Goal: Task Accomplishment & Management: Use online tool/utility

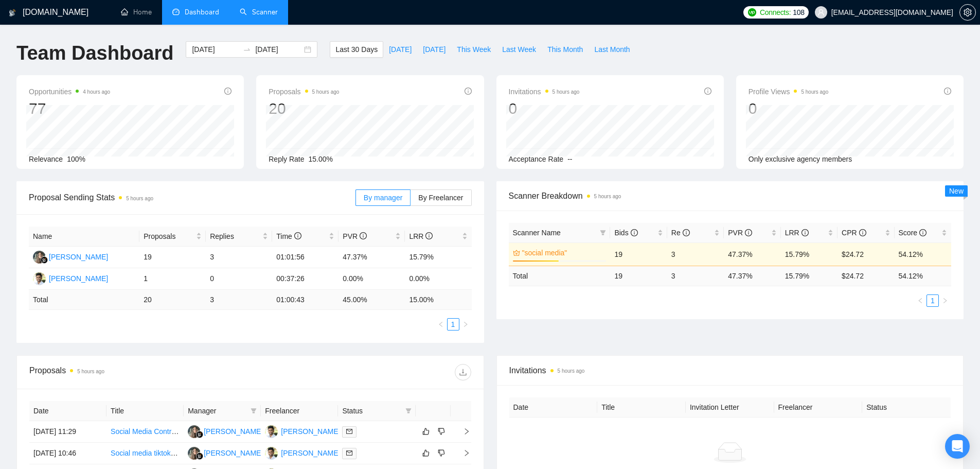
click at [255, 16] on link "Scanner" at bounding box center [259, 12] width 38 height 9
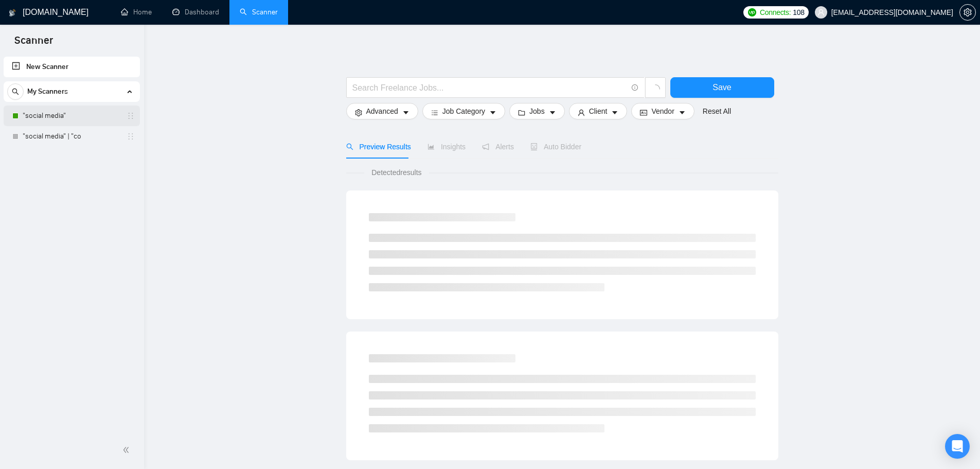
click at [70, 112] on link ""social media"" at bounding box center [72, 115] width 98 height 21
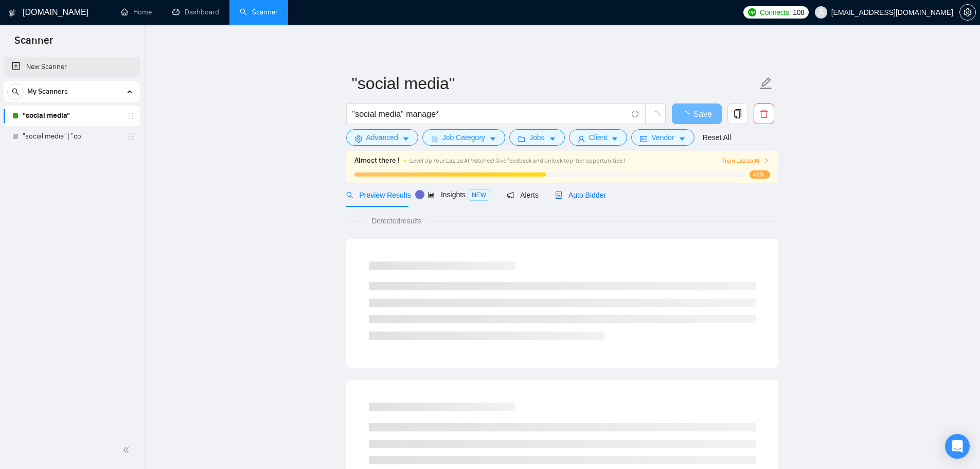
click at [582, 191] on span "Auto Bidder" at bounding box center [580, 195] width 51 height 8
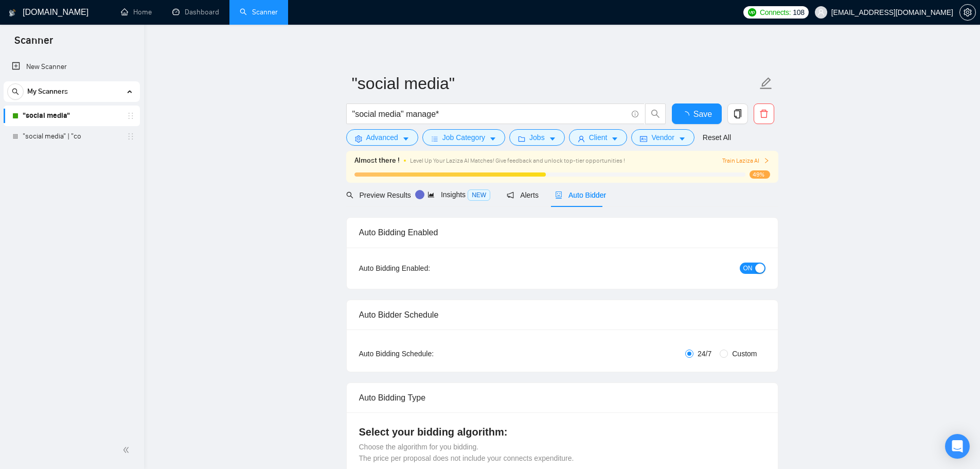
checkbox input "true"
click at [76, 117] on link ""social media"" at bounding box center [72, 115] width 98 height 21
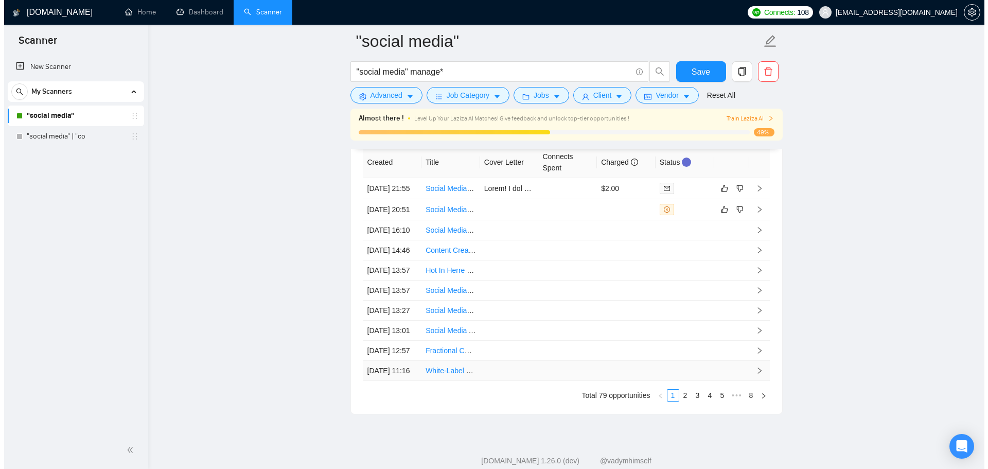
scroll to position [2637, 0]
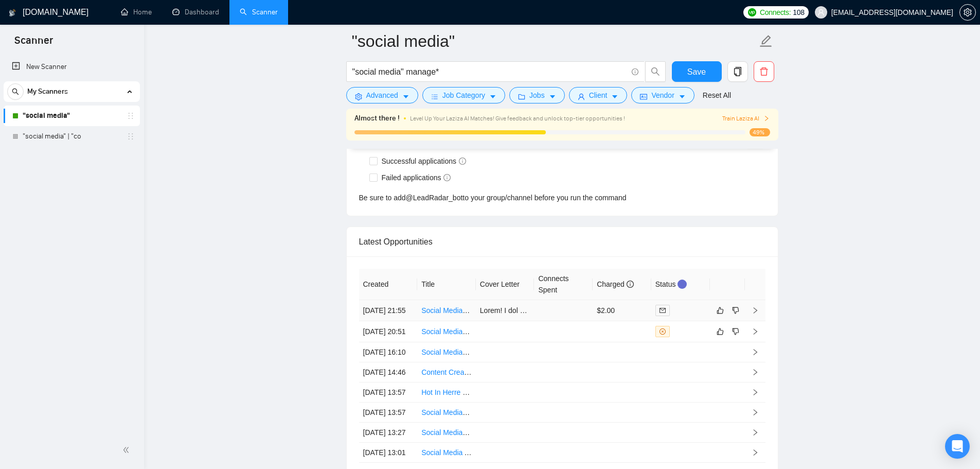
click at [542, 312] on td at bounding box center [563, 310] width 59 height 21
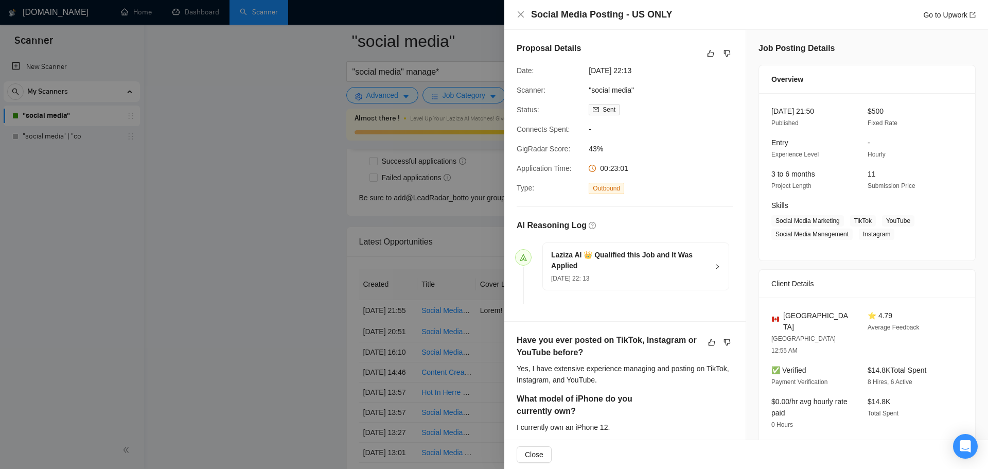
click at [295, 174] on div at bounding box center [494, 234] width 988 height 469
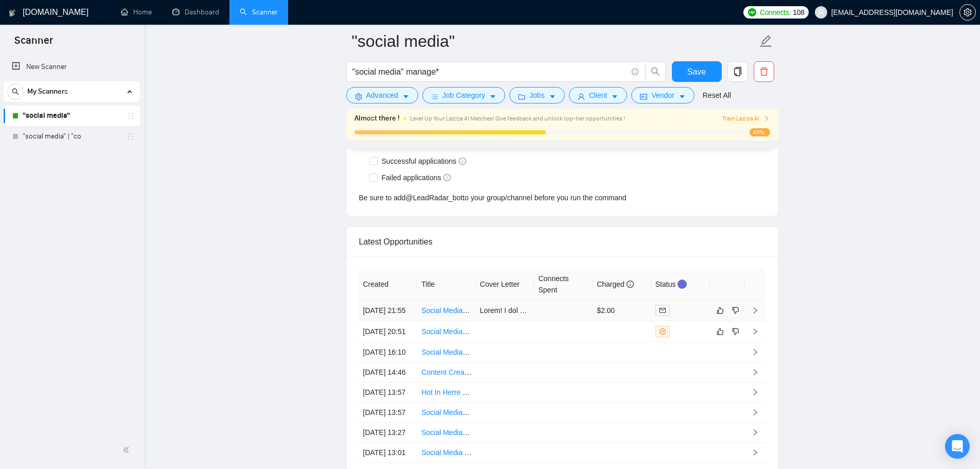
click at [441, 314] on link "Social Media Posting - US ONLY" at bounding box center [473, 310] width 105 height 8
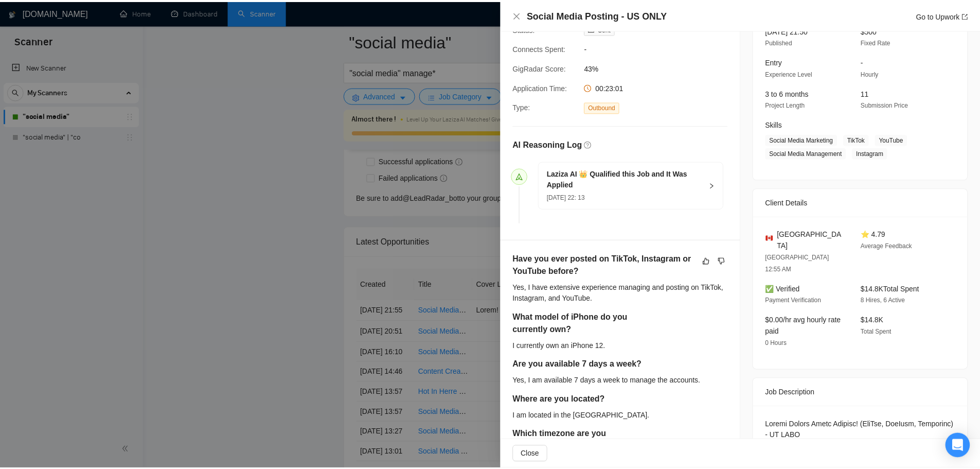
scroll to position [257, 0]
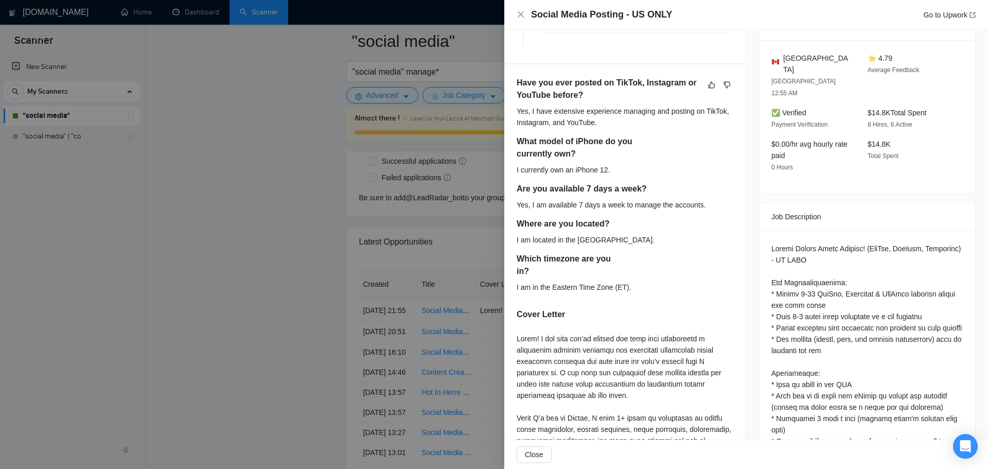
click at [214, 316] on div at bounding box center [494, 234] width 988 height 469
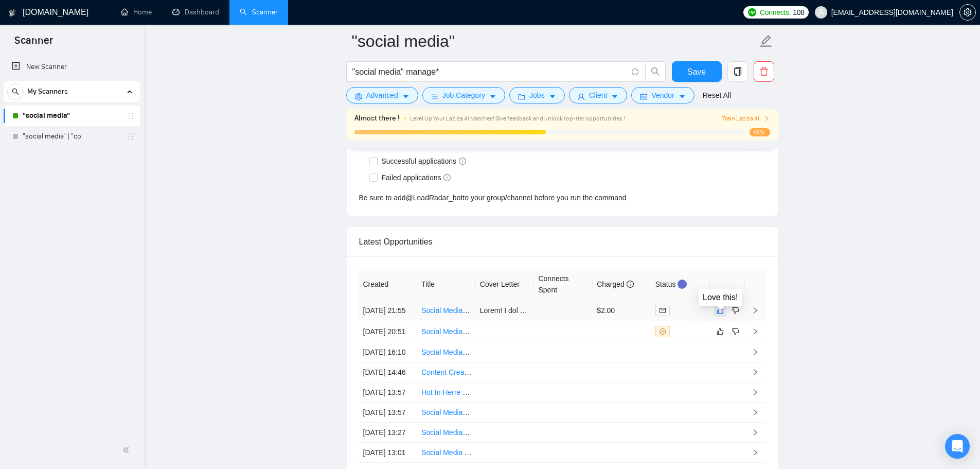
click at [721, 316] on button "button" at bounding box center [720, 310] width 12 height 12
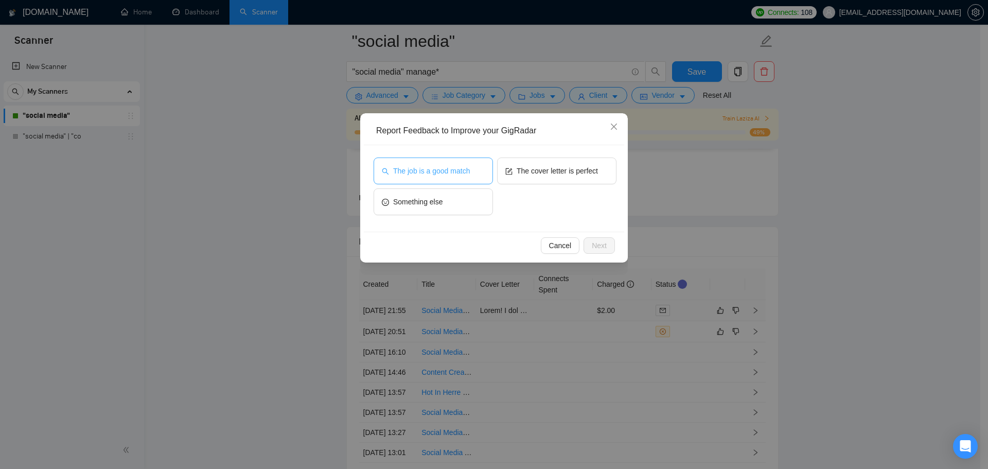
click at [455, 174] on span "The job is a good match" at bounding box center [431, 170] width 77 height 11
click at [545, 185] on div "The cover letter is perfect" at bounding box center [556, 172] width 119 height 31
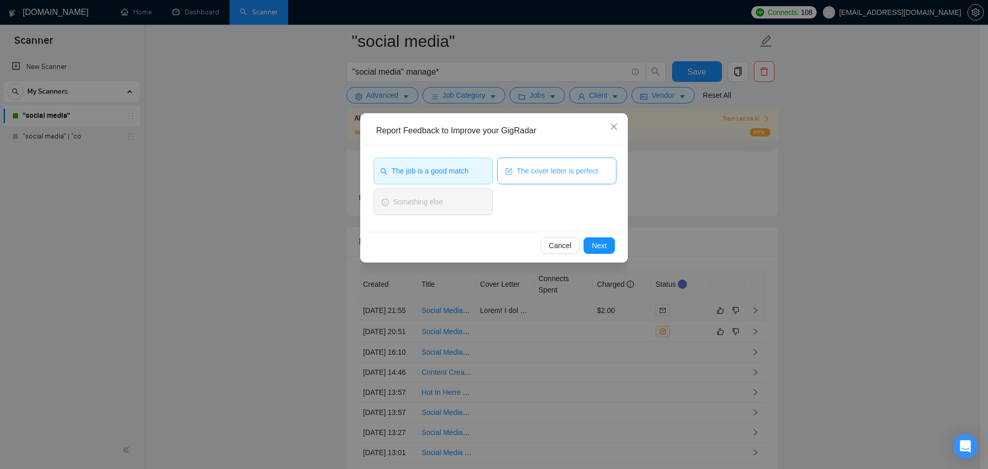
click at [548, 170] on span "The cover letter is perfect" at bounding box center [557, 170] width 81 height 11
click at [604, 252] on button "Next" at bounding box center [598, 245] width 31 height 16
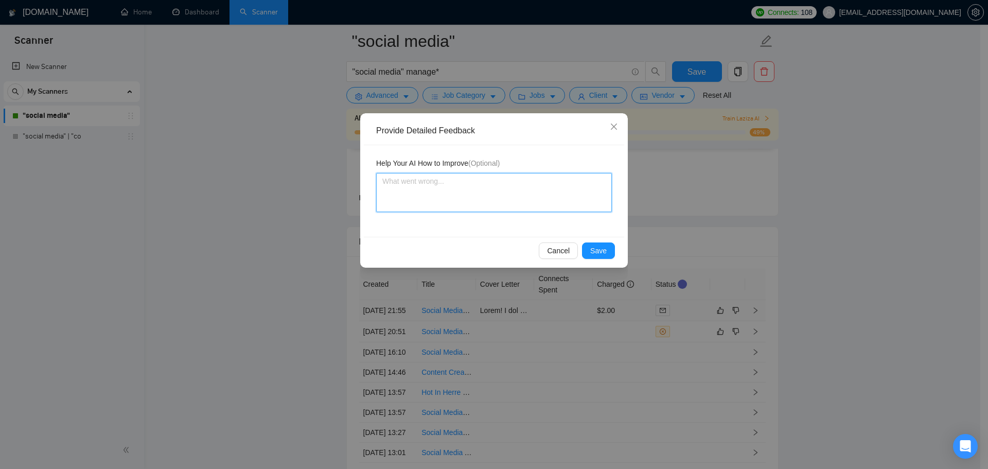
click at [515, 201] on textarea at bounding box center [494, 192] width 236 height 39
type textarea "T"
type textarea "Th"
type textarea "The"
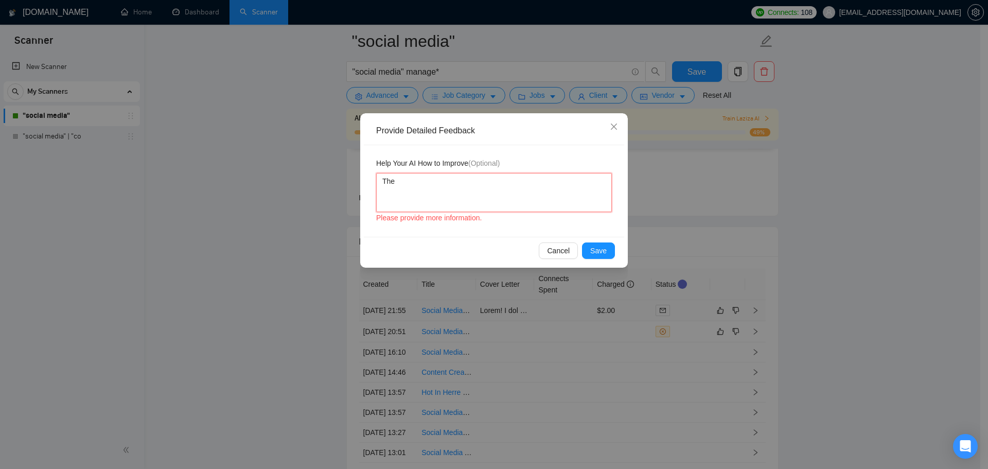
type textarea "The t"
type textarea "The ti"
type textarea "The tim"
type textarea "The time"
type textarea "The timex"
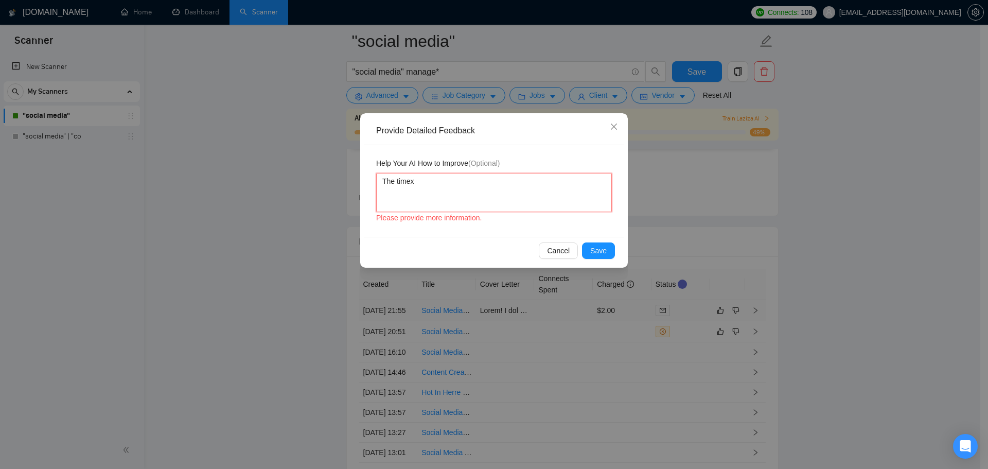
type textarea "The timexo"
type textarea "The timex"
type textarea "The time"
type textarea "The timez"
type textarea "The timezo"
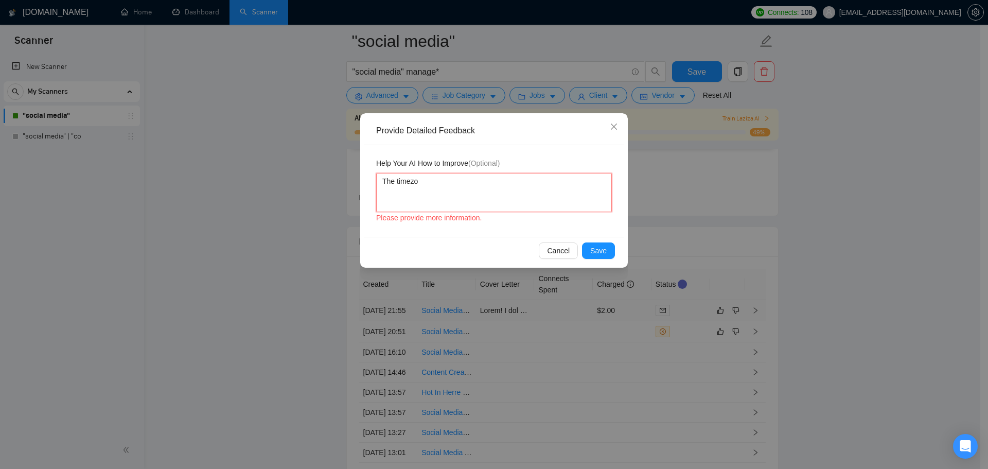
type textarea "The timezon"
type textarea "The timezone"
type textarea "The timezone q"
type textarea "The timezone qu"
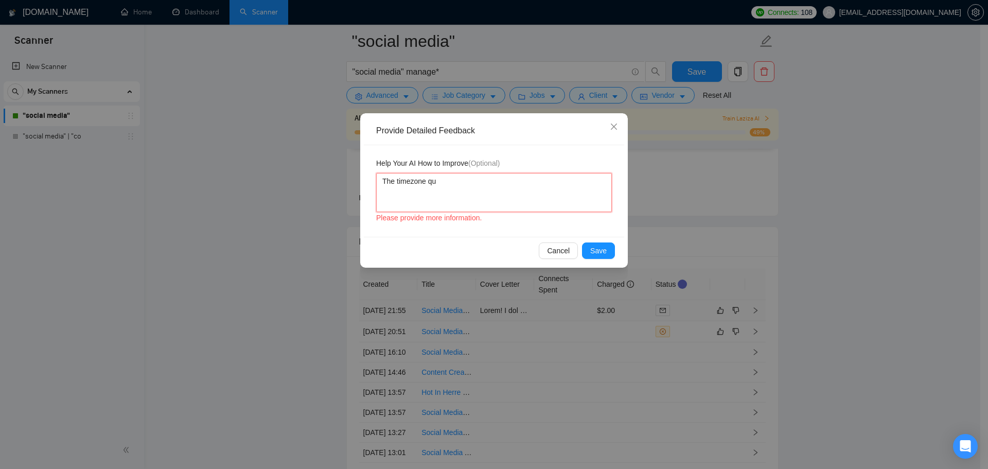
type textarea "The timezone que"
type textarea "The timezone ques"
type textarea "The timezone quest"
type textarea "The timezone questi"
type textarea "The timezone questio"
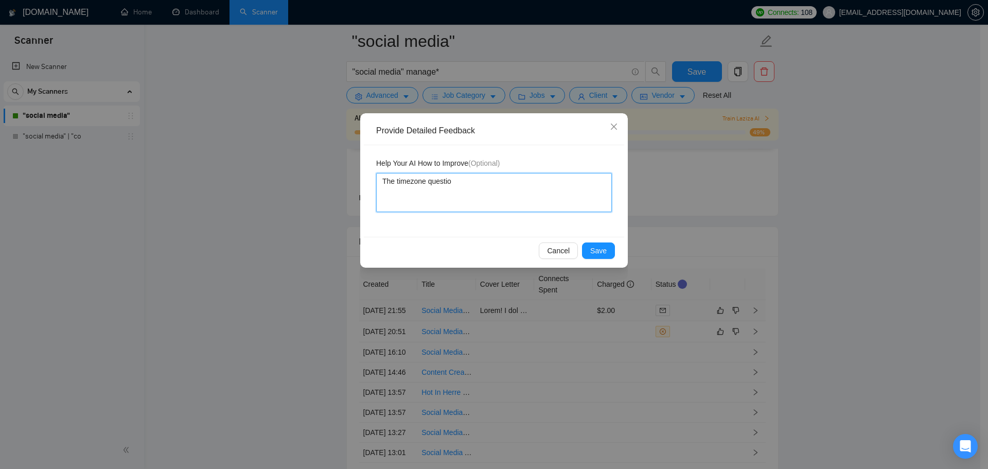
type textarea "The timezone question"
type textarea "The timezone question i"
type textarea "The timezone question in"
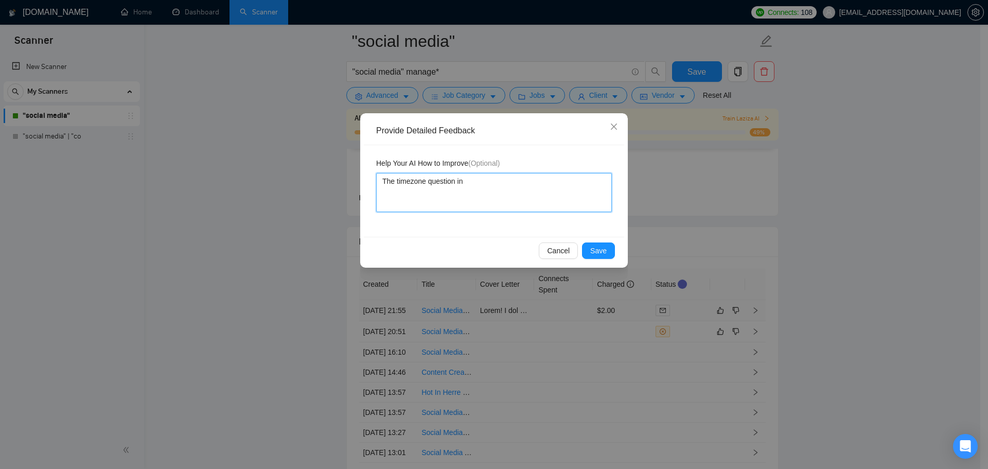
type textarea "The timezone question in t"
type textarea "The timezone question in th"
type textarea "The timezone question in thi"
type textarea "The timezone question in this"
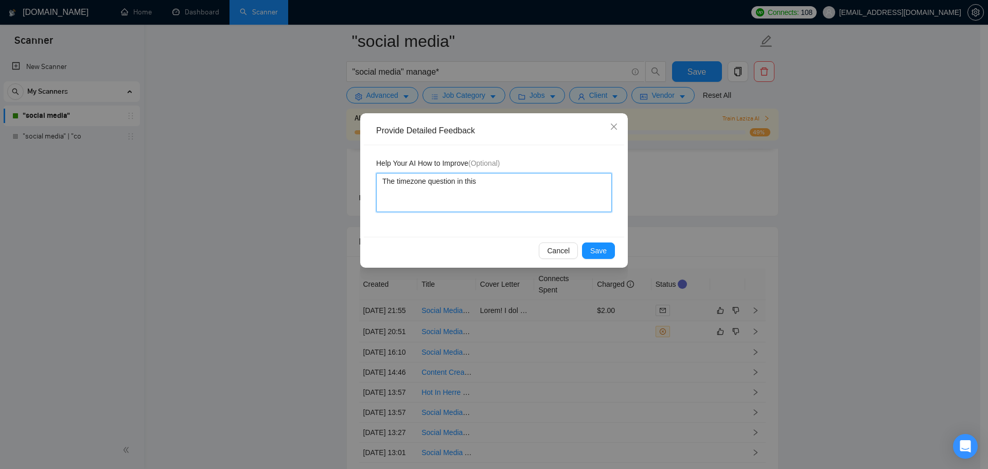
type textarea "The timezone question in this p"
type textarea "The timezone question in this po"
type textarea "The timezone question in this por"
type textarea "The timezone question in this porop"
type textarea "The timezone question in this porop["
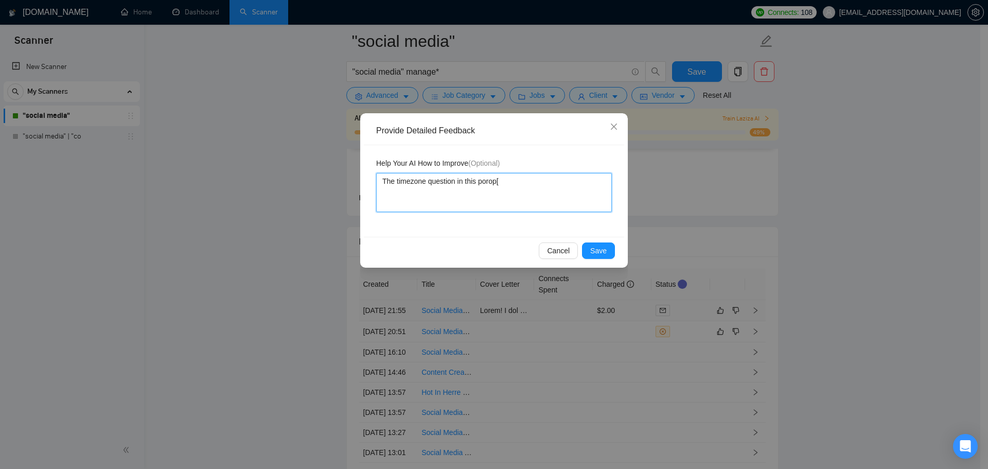
type textarea "The timezone question in this porop"
type textarea "The timezone question in this poro"
type textarea "The timezone question in this por"
type textarea "The timezone question in this porp"
type textarea "The timezone question in this porpo"
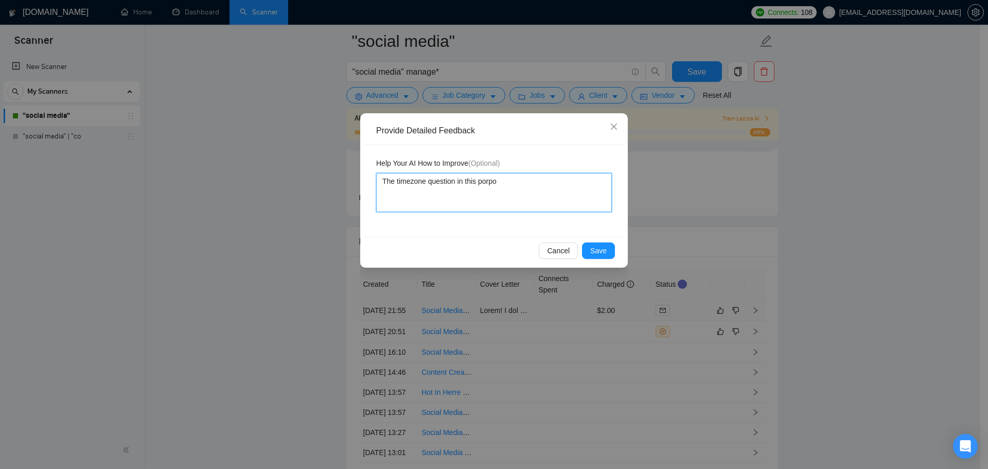
type textarea "The timezone question in this porpos"
type textarea "The timezone question in this porposa"
type textarea "The timezone question in this porposal"
type textarea "The timezone question in this porposal w"
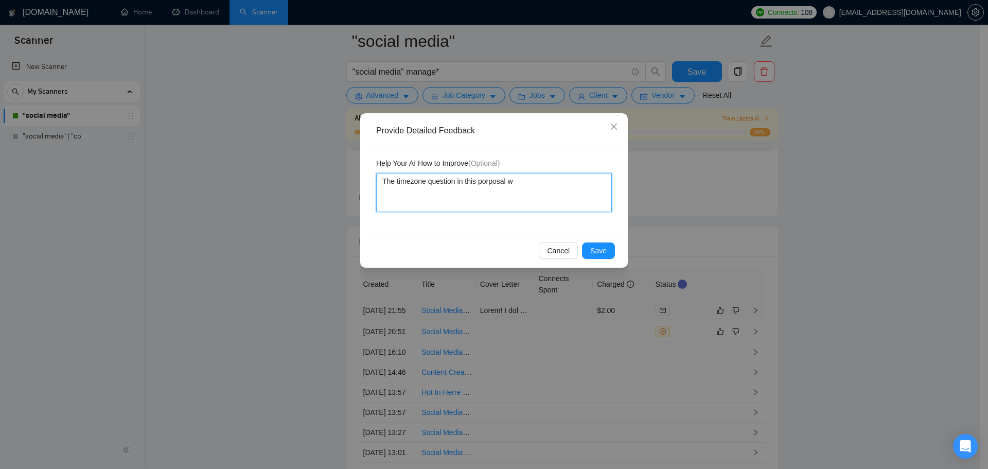
type textarea "The timezone question in this porposal wa"
type textarea "The timezone question in this porposal was"
type textarea "The timezone question in this porposal was i"
type textarea "The timezone question in this porposal was in"
type textarea "The timezone question in this porposal was inc"
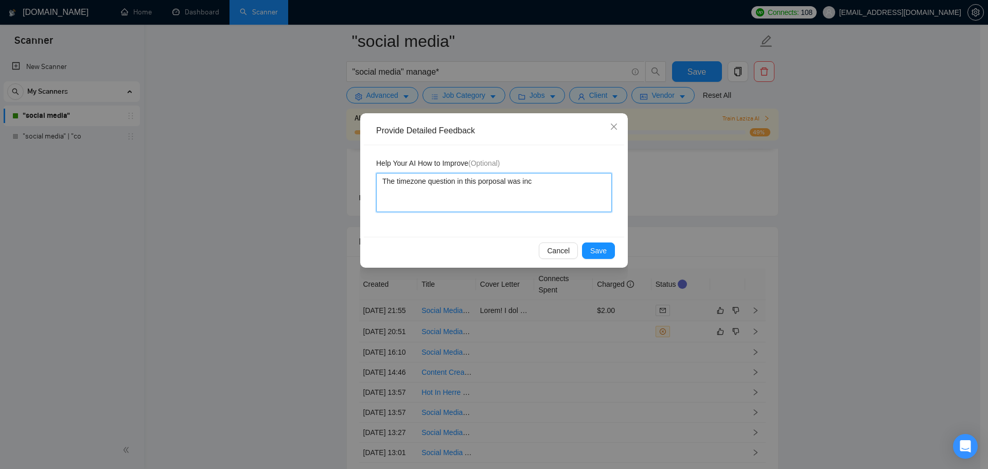
type textarea "The timezone question in this porposal was inco"
type textarea "The timezone question in this porposal was incor"
type textarea "The timezone question in this porposal was incorr"
type textarea "The timezone question in this porposal was incorre"
type textarea "The timezone question in this porposal was incorrec"
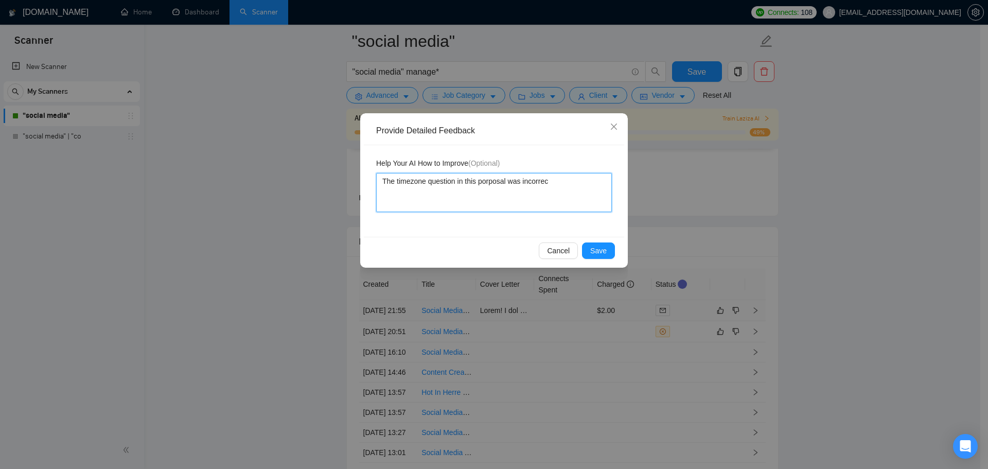
type textarea "The timezone question in this porposal was incorrect"
type textarea "The timezone question in this porposal was incorrect."
type textarea "The time zone question in this porposal was incorrect."
type textarea "The time zone question in this proposal was incorrect."
click at [396, 181] on textarea "The time zone question in this proposal was incorrect." at bounding box center [494, 192] width 236 height 39
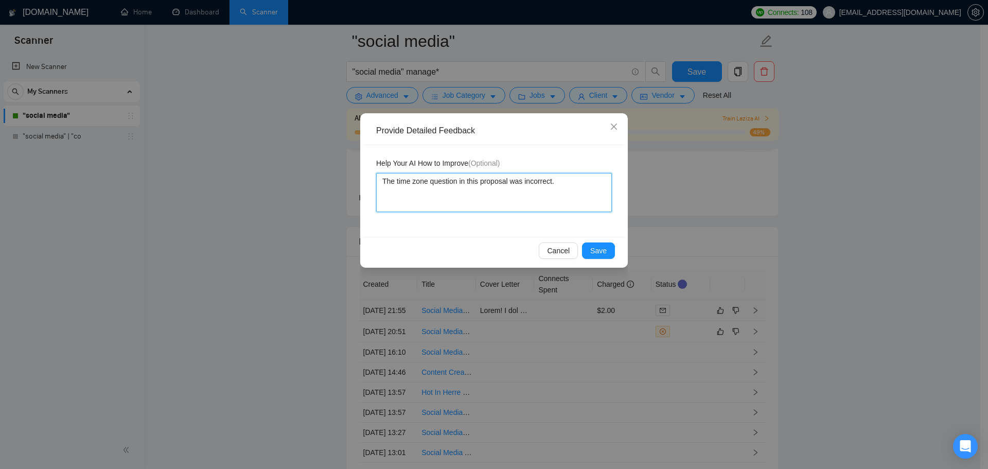
type textarea "The atime zone question in this proposal was incorrect."
type textarea "The antime zone question in this proposal was incorrect."
type textarea "The anstime zone question in this proposal was incorrect."
type textarea "The answtime zone question in this proposal was incorrect."
type textarea "The answetime zone question in this proposal was incorrect."
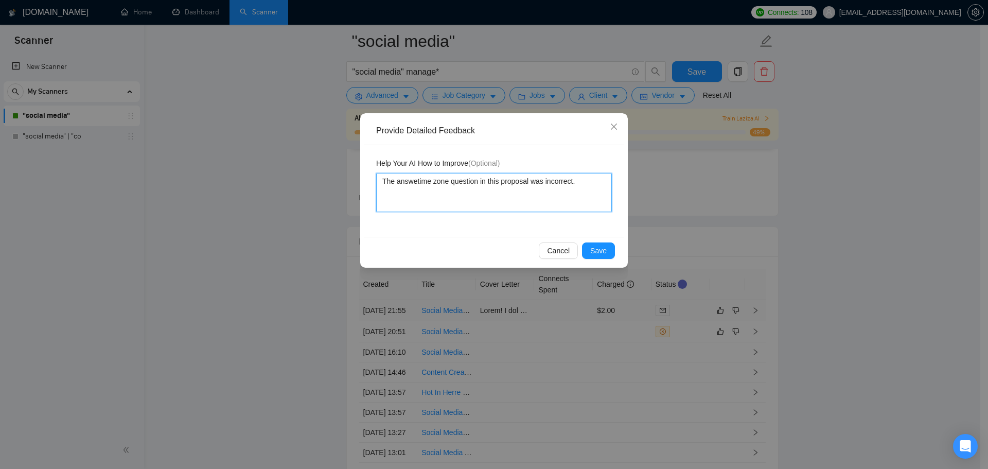
type textarea "The answertime zone question in this proposal was incorrect."
type textarea "The answer time zone question in this proposal was incorrect."
type textarea "The answer ttime zone question in this proposal was incorrect."
type textarea "The answer thtime zone question in this proposal was incorrect."
type textarea "The answer thatime zone question in this proposal was incorrect."
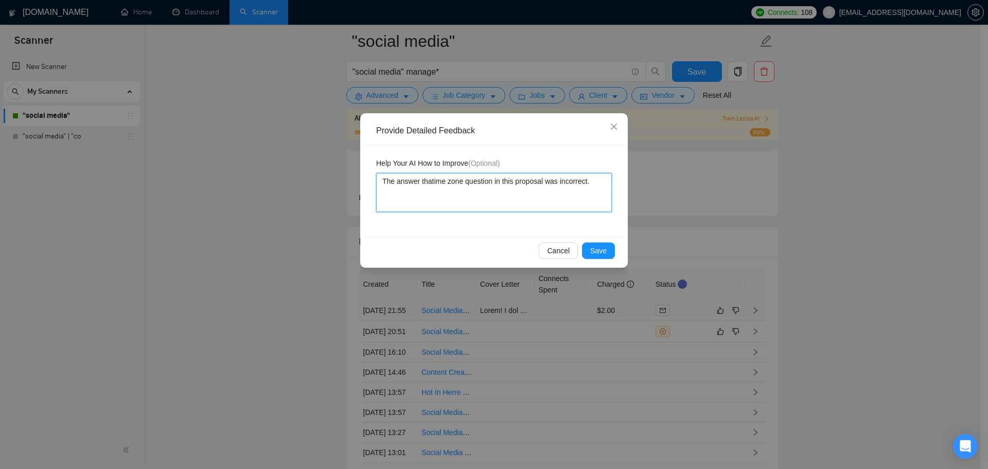
type textarea "The answer thattime zone question in this proposal was incorrect."
type textarea "The answer that time zone question in this proposal was incorrect."
type textarea "The answer that ytime zone question in this proposal was incorrect."
type textarea "The answer that yotime zone question in this proposal was incorrect."
type textarea "The answer that youtime zone question in this proposal was incorrect."
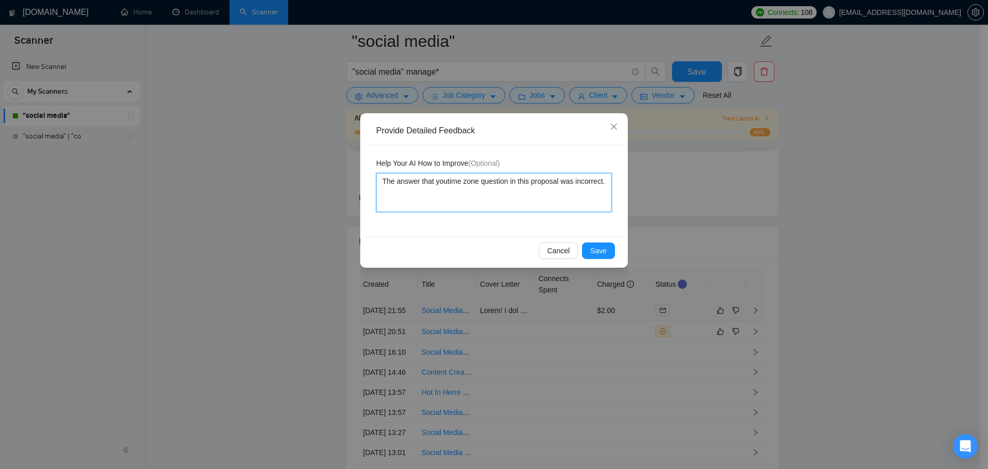
type textarea "The answer that you time zone question in this proposal was incorrect."
type textarea "The answer that you ptime zone question in this proposal was incorrect."
type textarea "The answer that you prtime zone question in this proposal was incorrect."
type textarea "The answer that you protime zone question in this proposal was incorrect."
type textarea "The answer that you provtime zone question in this proposal was incorrect."
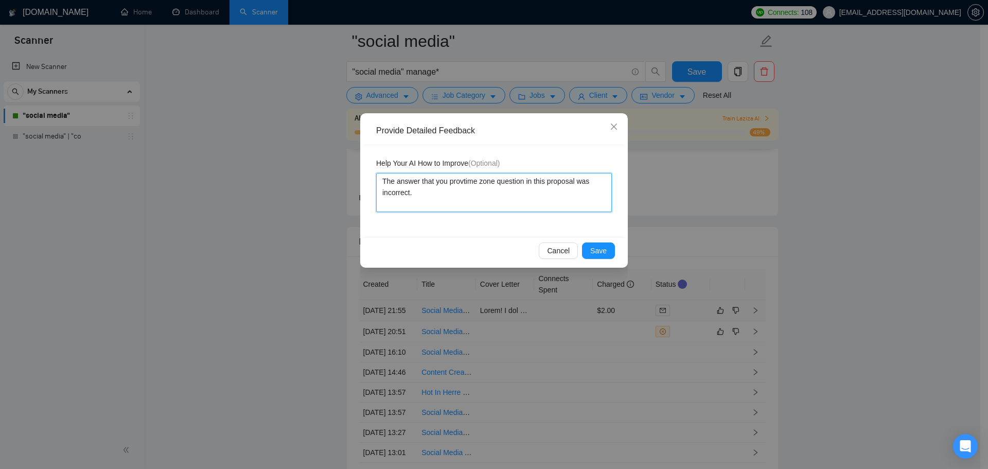
type textarea "The answer that you provitime zone question in this proposal was incorrect."
type textarea "The answer that you providtime zone question in this proposal was incorrect."
type textarea "The answer that you providetime zone question in this proposal was incorrect."
type textarea "The answer that you providedtime zone question in this proposal was incorrect."
type textarea "The answer that you provided time zone question in this proposal was incorrect."
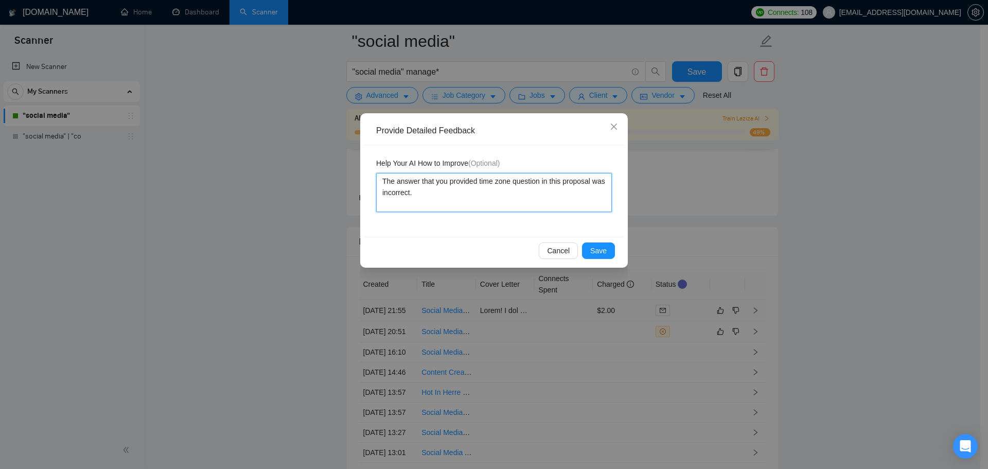
type textarea "The answer that you provided ftime zone question in this proposal was incorrect."
type textarea "The answer that you provided fotime zone question in this proposal was incorrec…"
type textarea "The answer that you provided fortime zone question in this proposal was incorre…"
type textarea "The answer that you provided for time zone question in this proposal was incorr…"
type textarea "The answer that you provided for ttime zone question in this proposal was incor…"
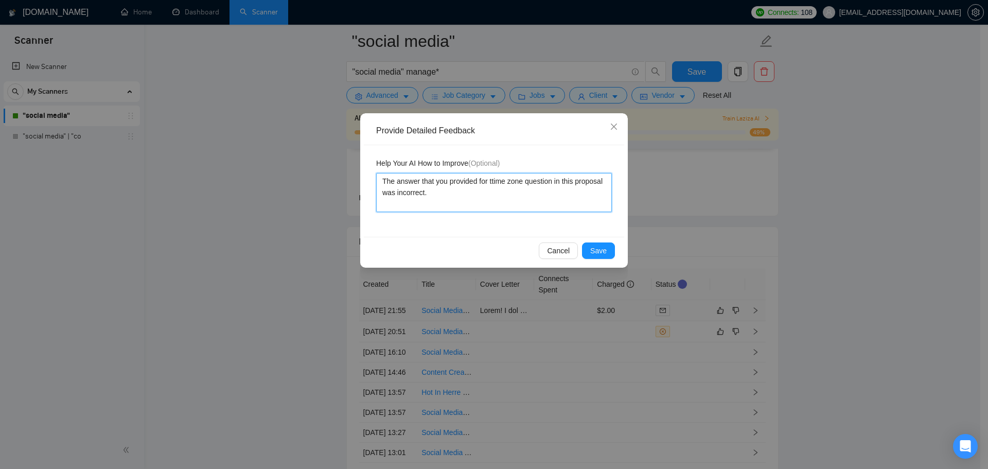
type textarea "The answer that you provided for thtime zone question in this proposal was inco…"
type textarea "The answer that you provided for thetime zone question in this proposal was inc…"
type textarea "The answer that you provided for the time zone question in this proposal was in…"
click at [455, 193] on textarea "The answer that you provided for the time zone question in this proposal was in…" at bounding box center [494, 192] width 236 height 39
type textarea "The answer that you provided for the time zone question in this proposal was in…"
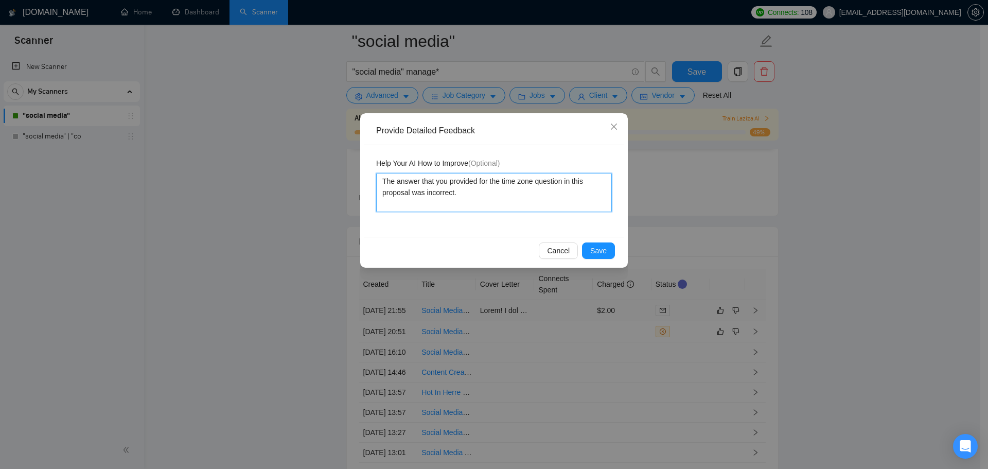
type textarea "The answer that you provided for the time zone question in this proposal was in…"
click at [601, 194] on textarea "The answer that you provided for the time zone question in this proposal was in…" at bounding box center [494, 192] width 236 height 39
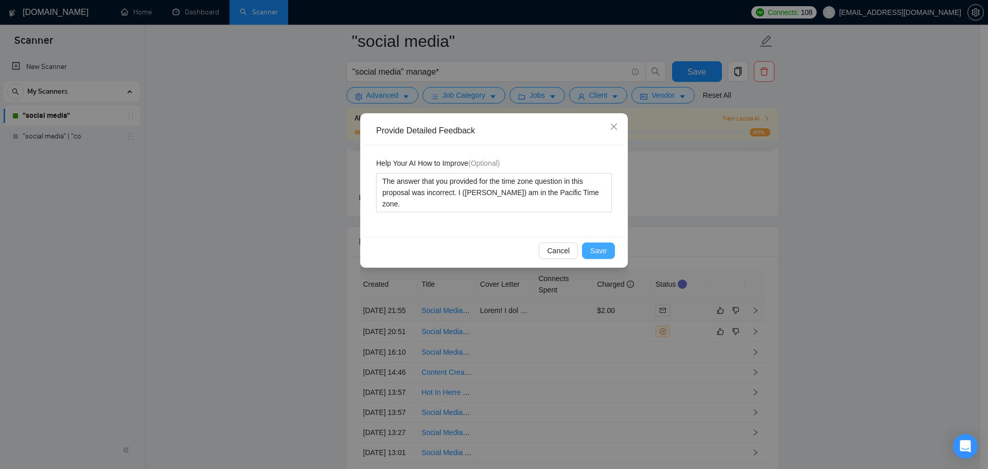
click at [610, 249] on button "Save" at bounding box center [598, 250] width 33 height 16
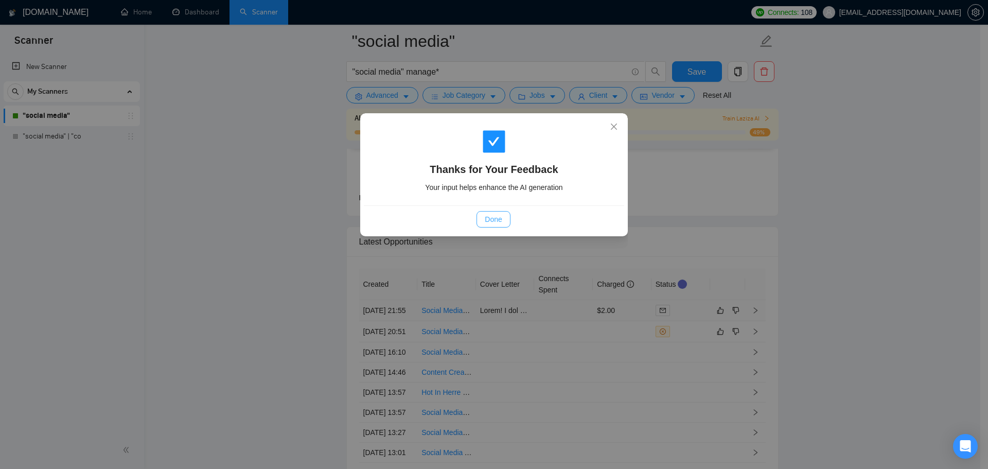
click at [490, 216] on span "Done" at bounding box center [493, 219] width 17 height 11
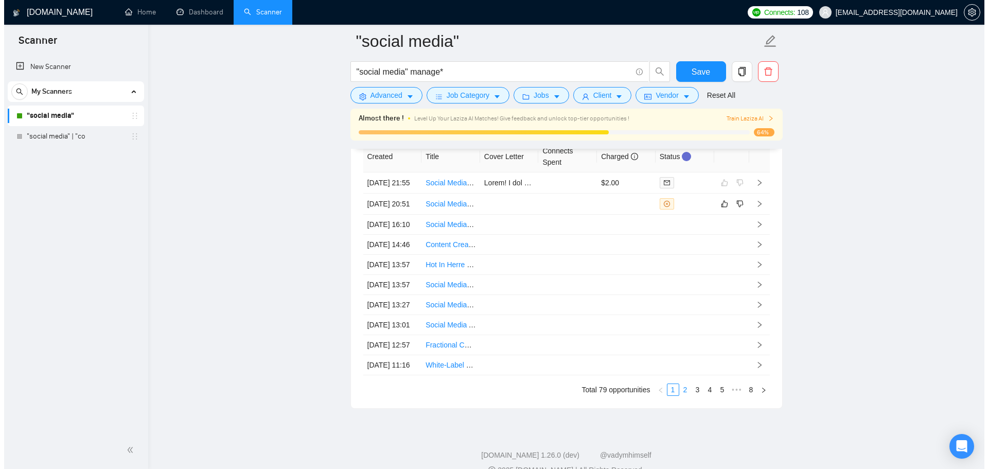
scroll to position [2637, 0]
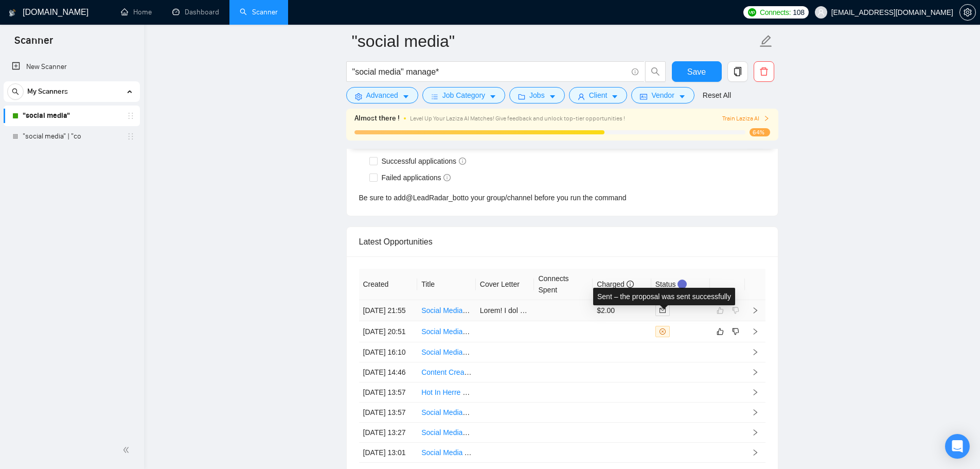
click at [665, 312] on icon "mail" at bounding box center [663, 310] width 6 height 5
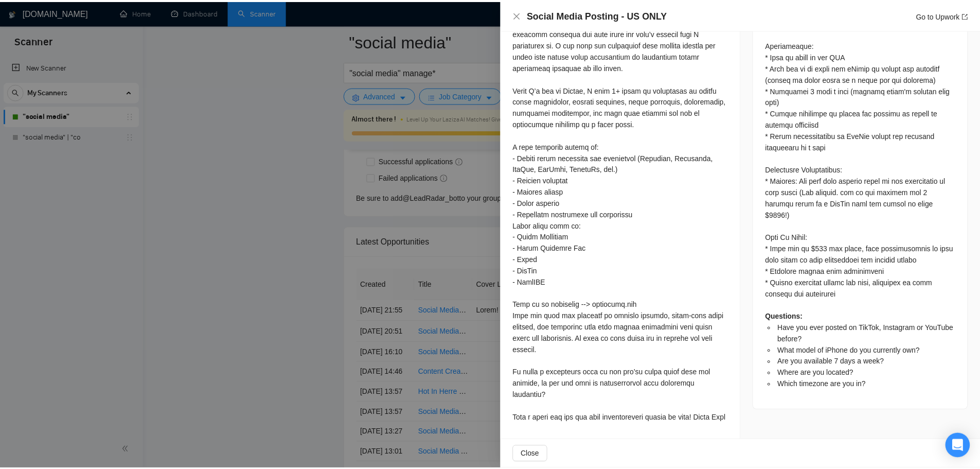
scroll to position [596, 0]
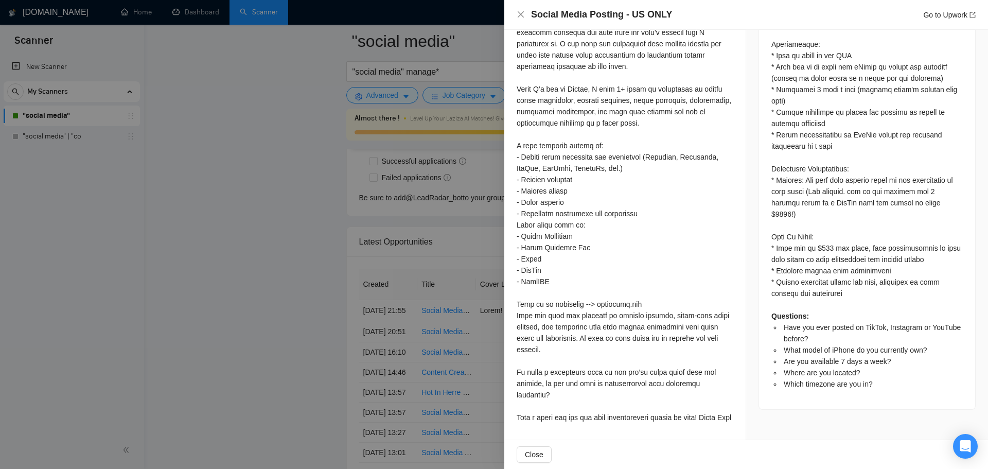
click at [315, 354] on div at bounding box center [494, 234] width 988 height 469
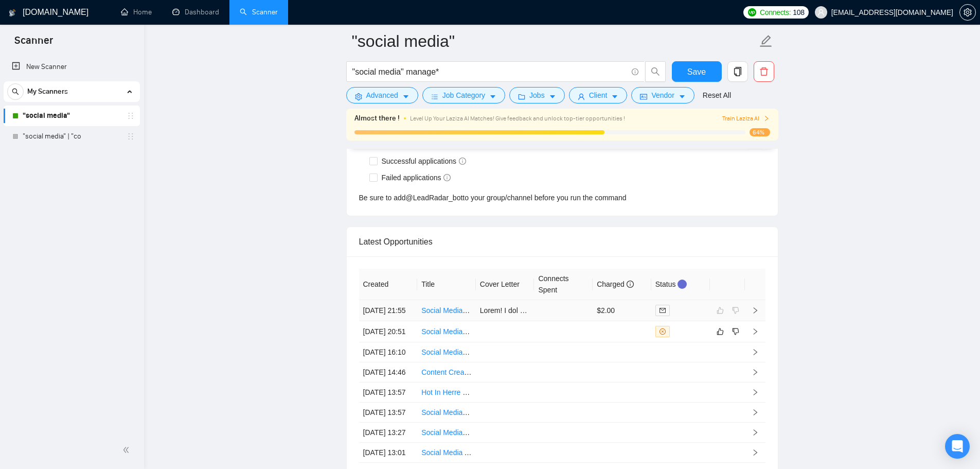
click at [664, 313] on icon "mail" at bounding box center [663, 310] width 6 height 6
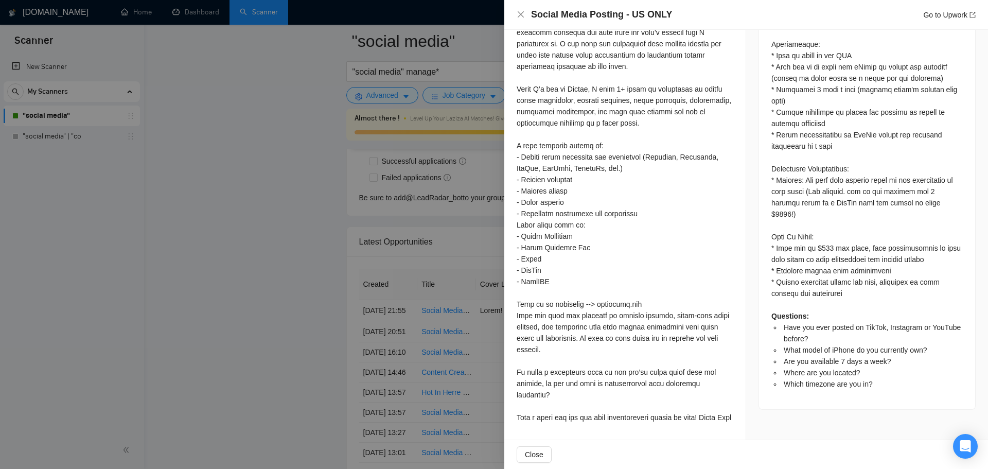
click at [394, 310] on div at bounding box center [494, 234] width 988 height 469
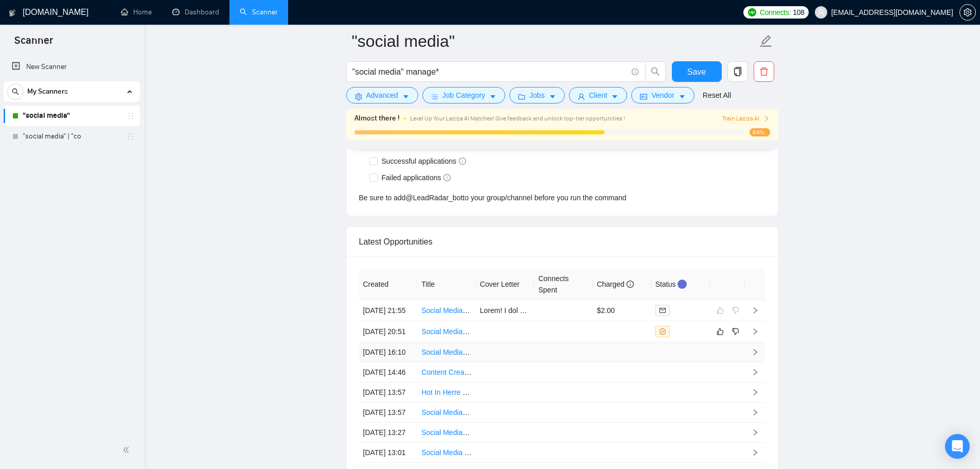
scroll to position [2895, 0]
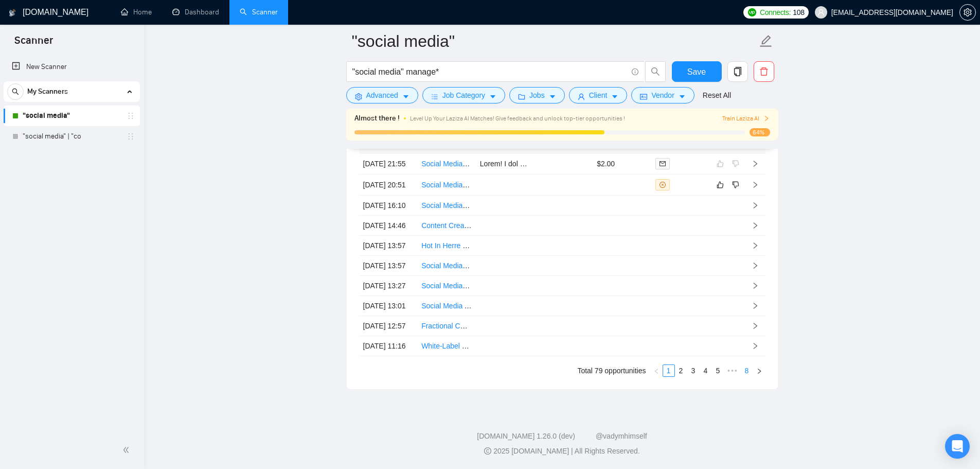
click at [744, 371] on link "8" at bounding box center [746, 370] width 11 height 11
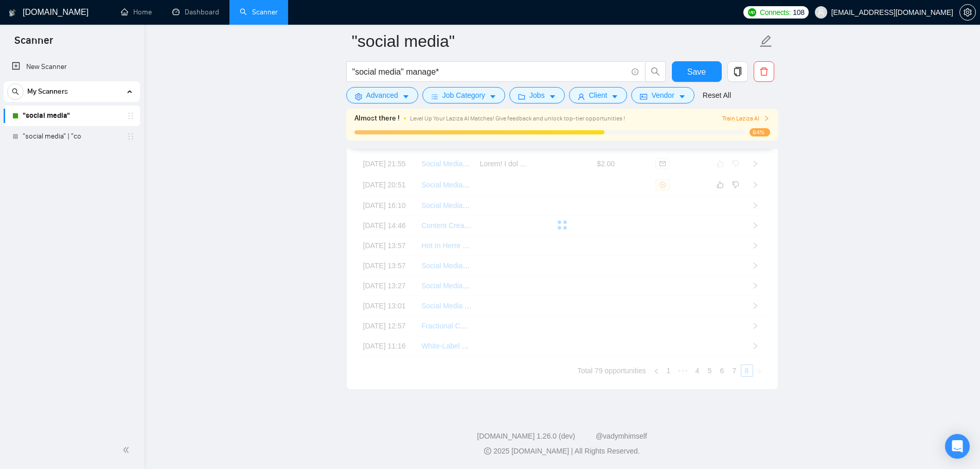
scroll to position [2863, 0]
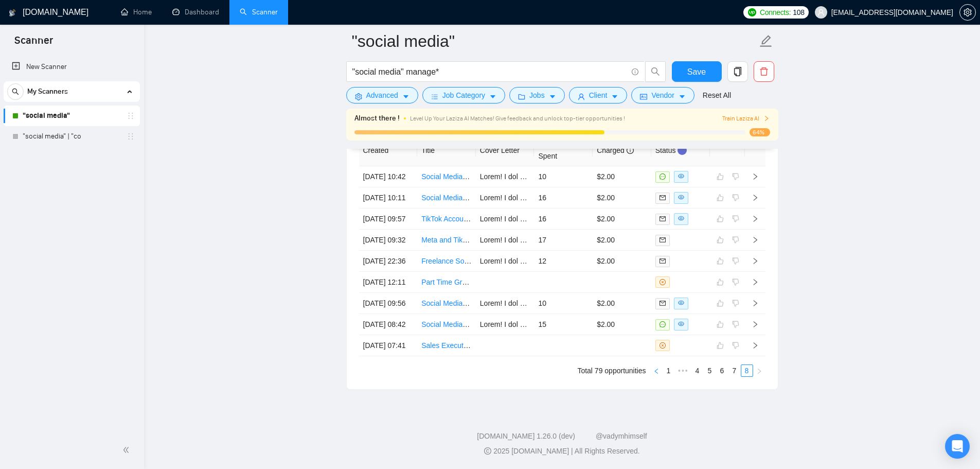
click at [660, 367] on button "button" at bounding box center [656, 370] width 12 height 12
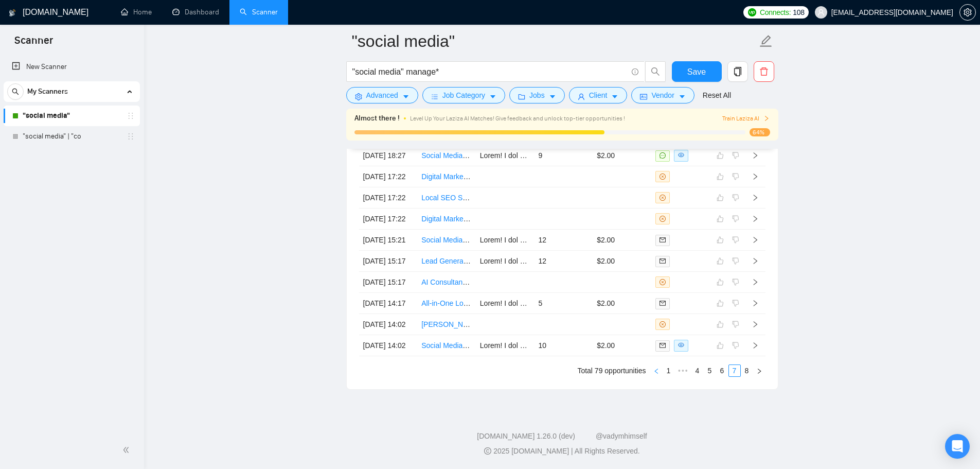
click at [658, 374] on icon "left" at bounding box center [656, 371] width 6 height 6
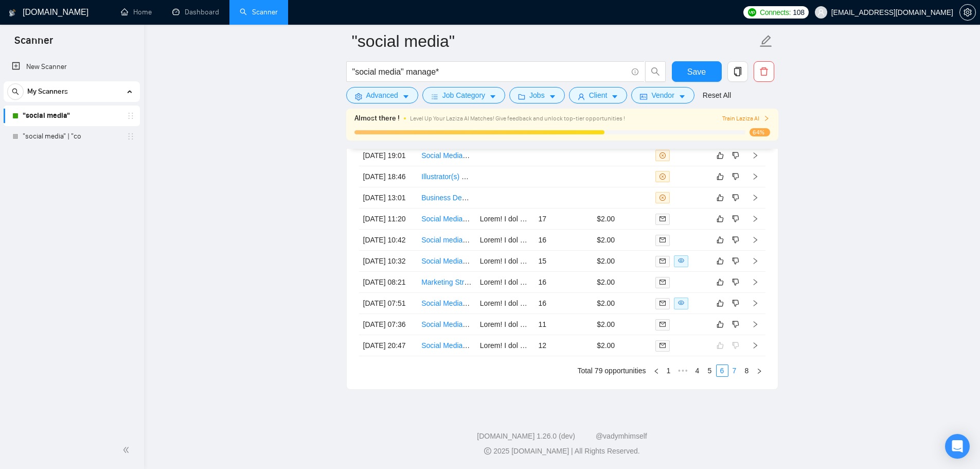
click at [730, 376] on link "7" at bounding box center [734, 370] width 11 height 11
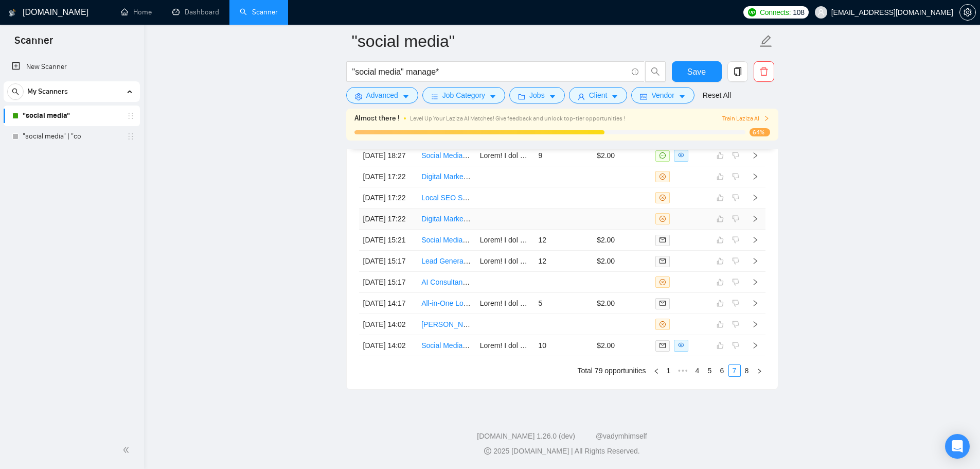
scroll to position [2895, 0]
click at [722, 371] on link "6" at bounding box center [722, 370] width 11 height 11
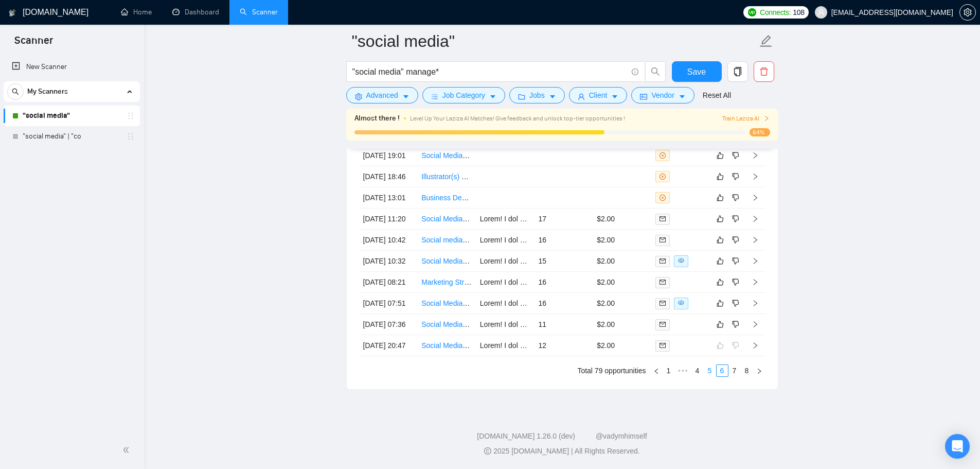
click at [712, 371] on link "5" at bounding box center [709, 370] width 11 height 11
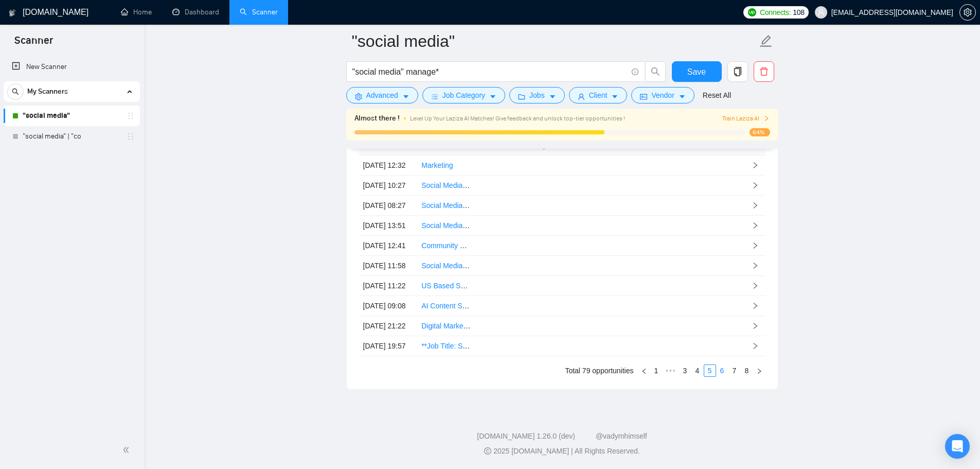
click at [721, 375] on link "6" at bounding box center [722, 370] width 11 height 11
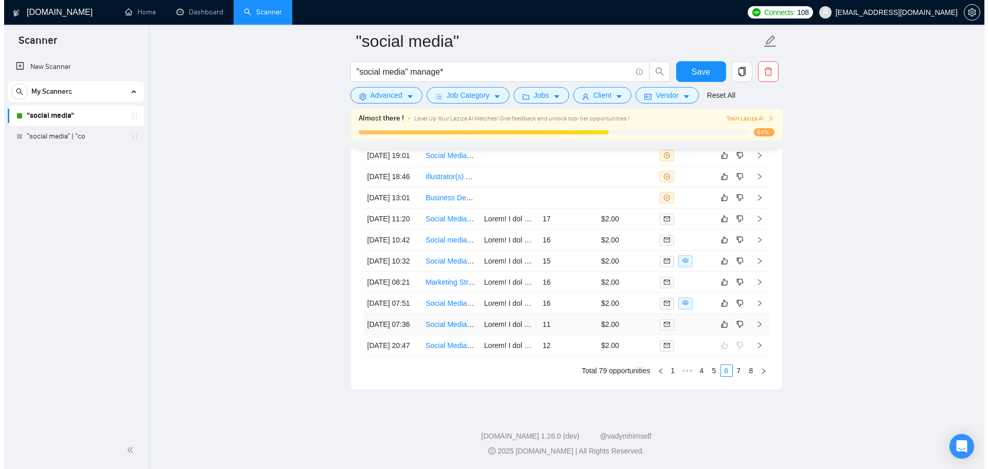
scroll to position [2843, 0]
click at [457, 328] on link "Social Media Marketing Consultant (Podcast Growth)" at bounding box center [505, 324] width 169 height 8
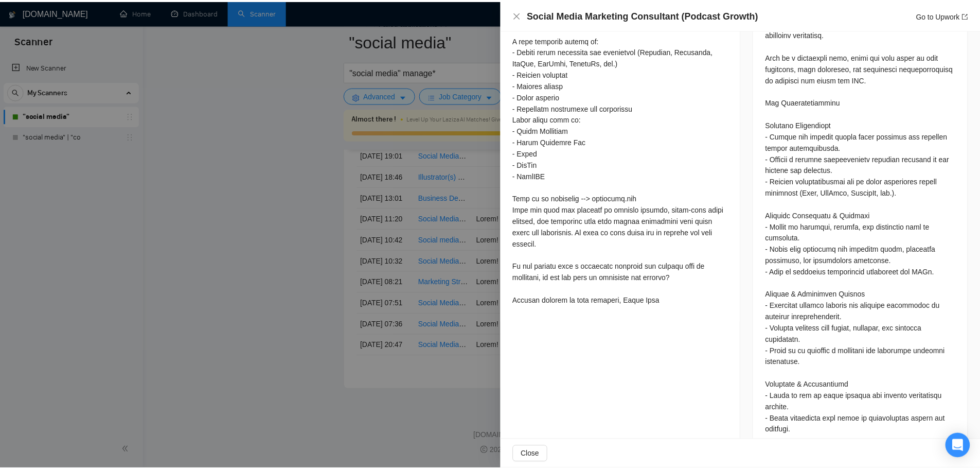
scroll to position [553, 0]
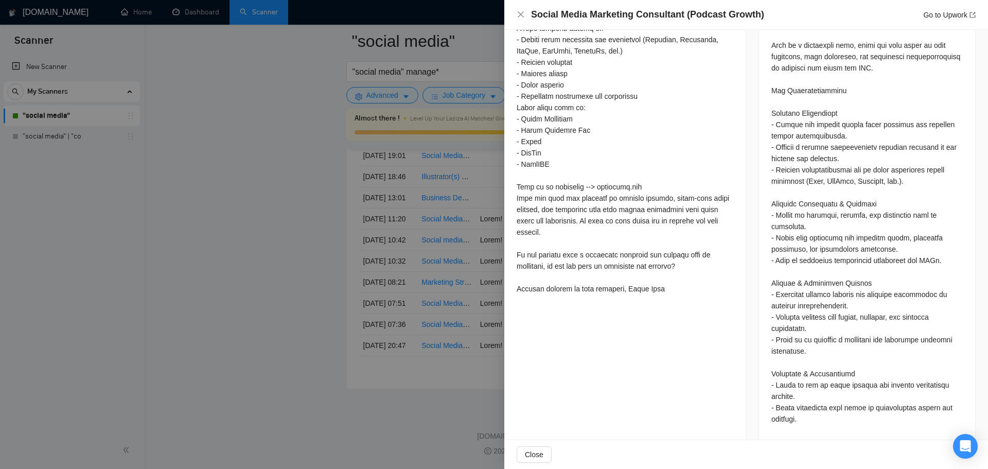
click at [369, 252] on div at bounding box center [494, 234] width 988 height 469
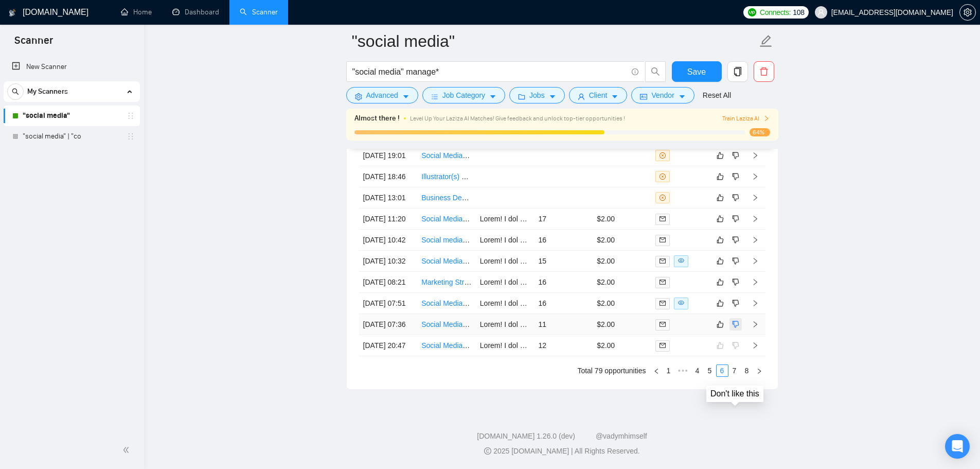
click at [733, 328] on icon "dislike" at bounding box center [735, 324] width 7 height 7
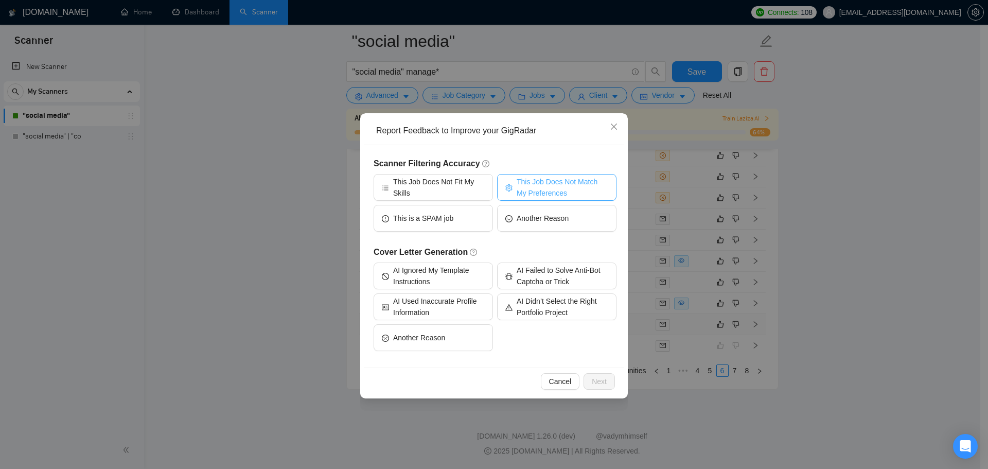
click at [541, 186] on span "This Job Does Not Match My Preferences" at bounding box center [563, 187] width 92 height 23
click at [613, 127] on icon "close" at bounding box center [614, 126] width 8 height 8
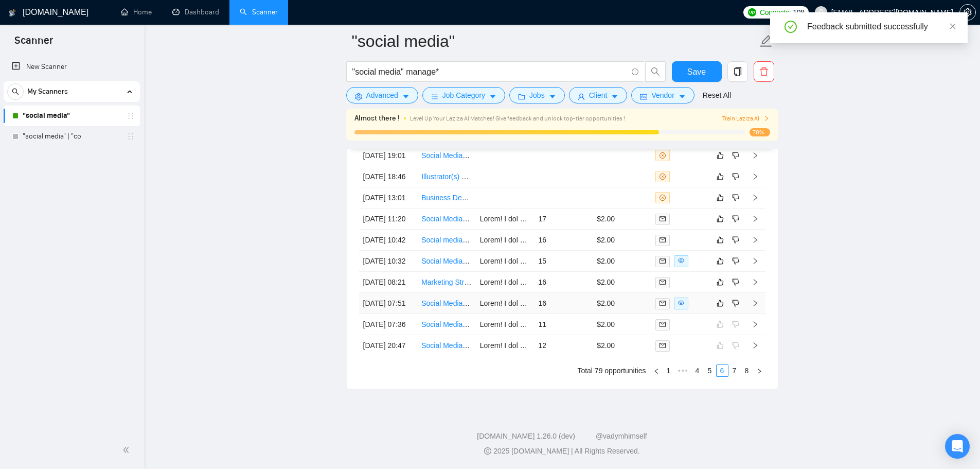
scroll to position [2895, 0]
click at [667, 373] on link "1" at bounding box center [668, 370] width 11 height 11
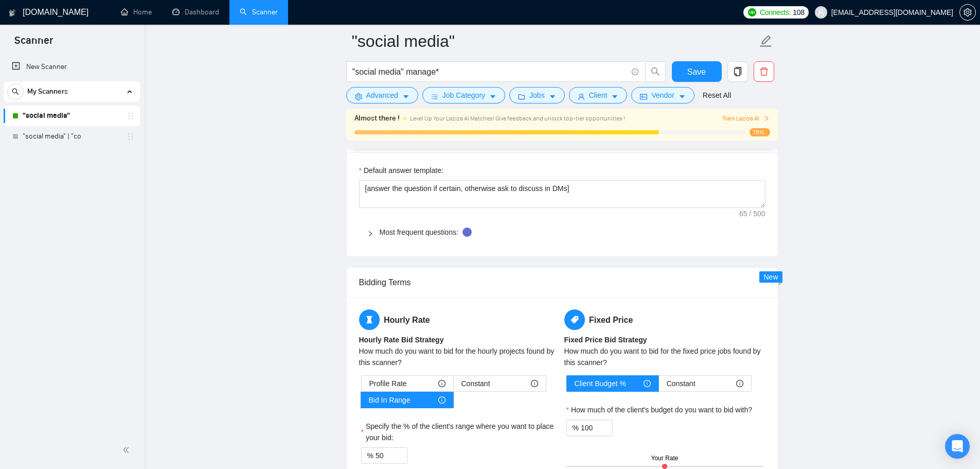
scroll to position [1660, 0]
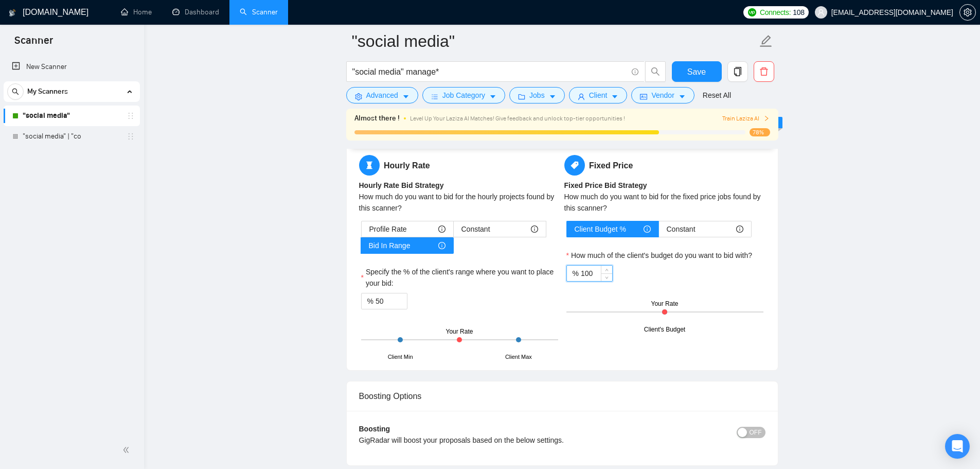
drag, startPoint x: 593, startPoint y: 274, endPoint x: 585, endPoint y: 275, distance: 8.2
click at [585, 275] on input "100" at bounding box center [596, 272] width 31 height 15
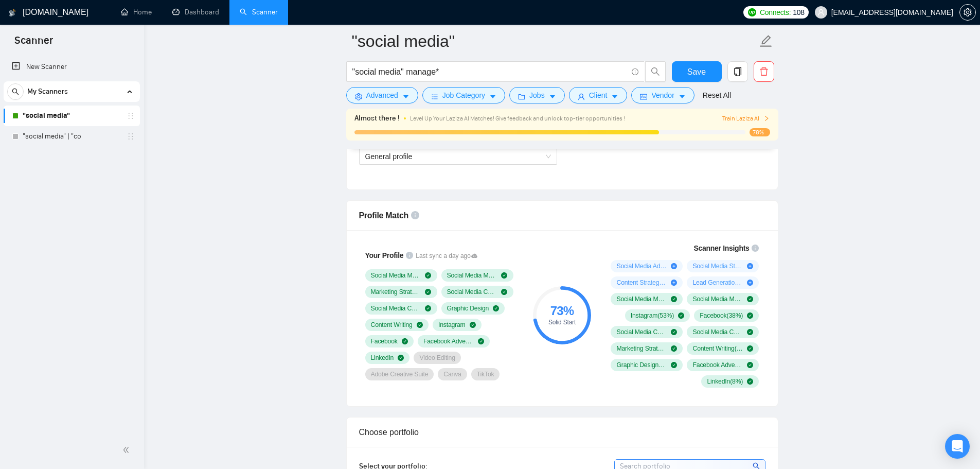
scroll to position [617, 0]
click at [406, 256] on icon "info-circle" at bounding box center [409, 256] width 7 height 7
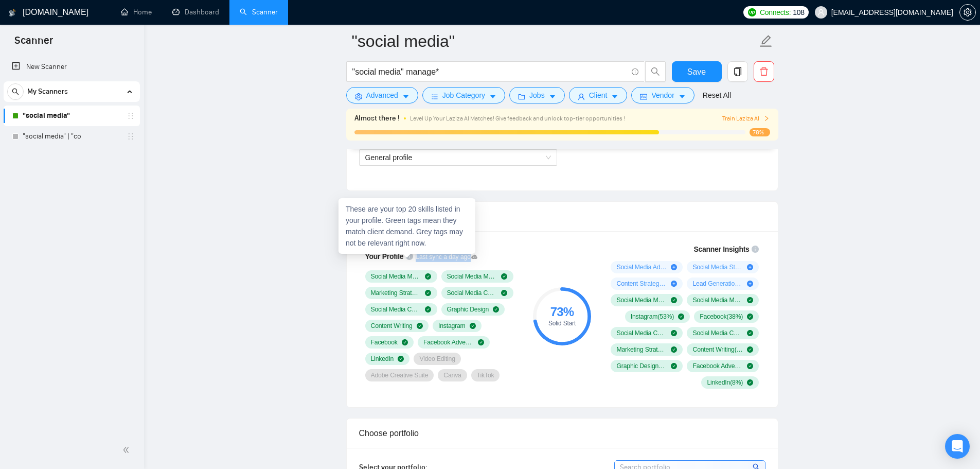
click at [406, 256] on icon "info-circle" at bounding box center [409, 256] width 7 height 7
click at [471, 258] on icon at bounding box center [474, 257] width 6 height 4
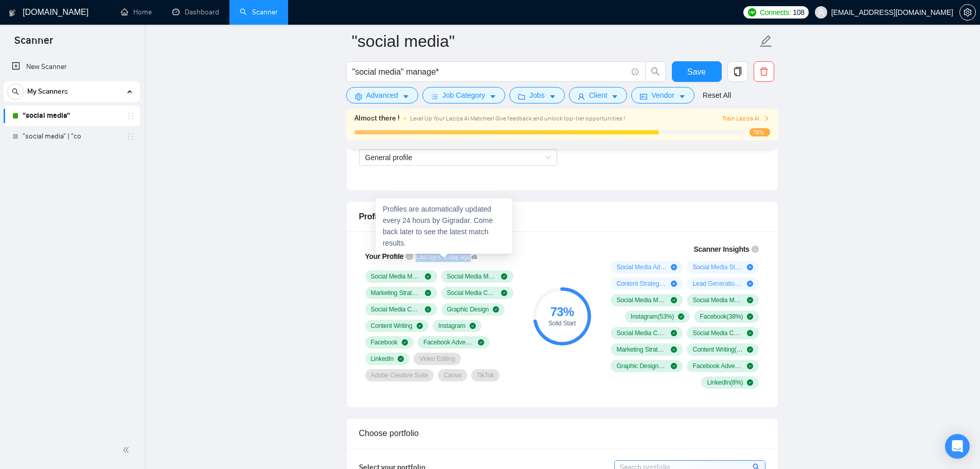
click at [472, 257] on icon at bounding box center [474, 257] width 6 height 4
